Goal: Complete application form

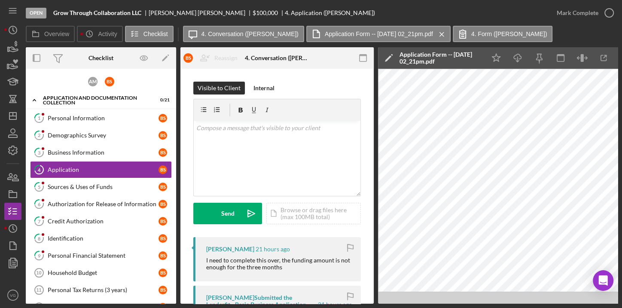
scroll to position [17, 0]
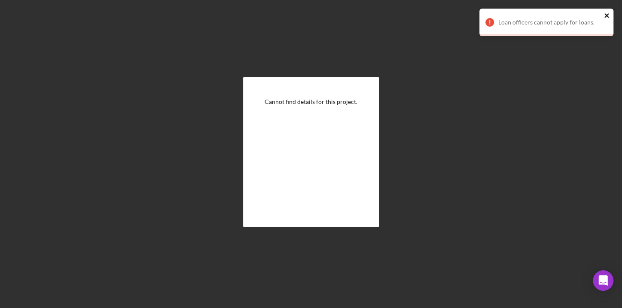
click at [607, 15] on icon "close" at bounding box center [607, 15] width 4 height 4
